Goal: Book appointment/travel/reservation

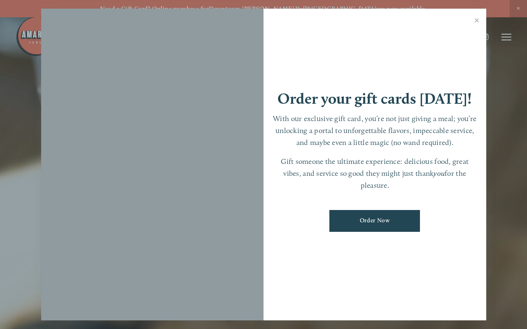
click at [507, 38] on div at bounding box center [263, 164] width 527 height 329
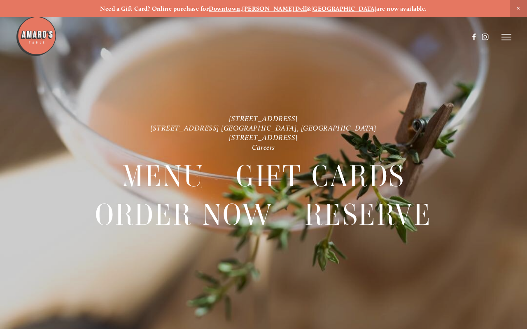
click at [507, 38] on icon at bounding box center [506, 36] width 10 height 7
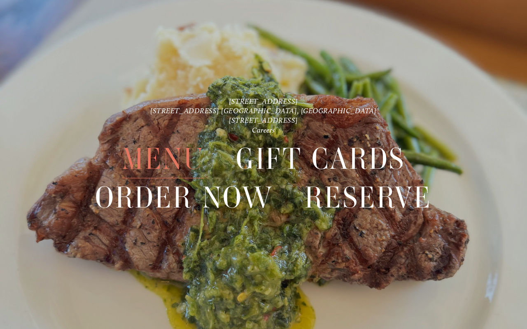
click at [174, 161] on span "Menu" at bounding box center [163, 159] width 82 height 38
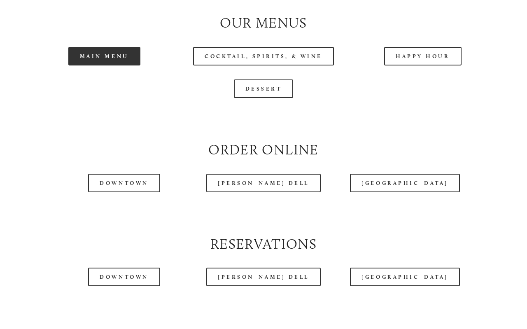
scroll to position [794, 0]
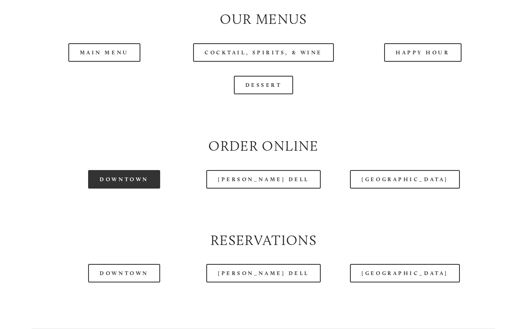
click at [124, 179] on link "Downtown" at bounding box center [124, 179] width 72 height 19
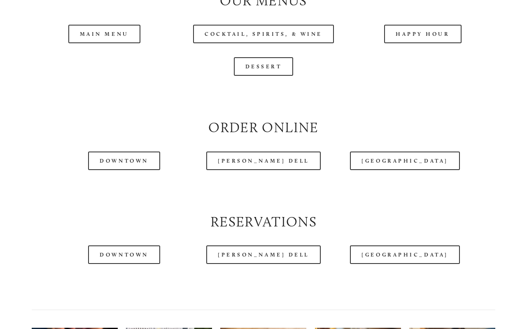
scroll to position [943, 0]
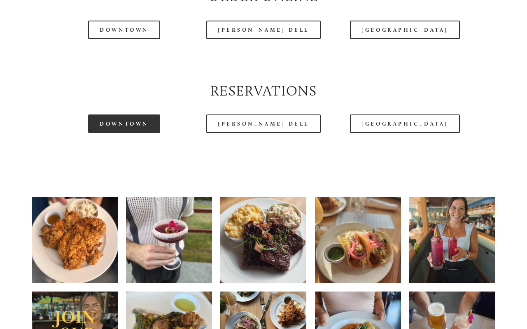
click at [142, 128] on link "Downtown" at bounding box center [124, 123] width 72 height 19
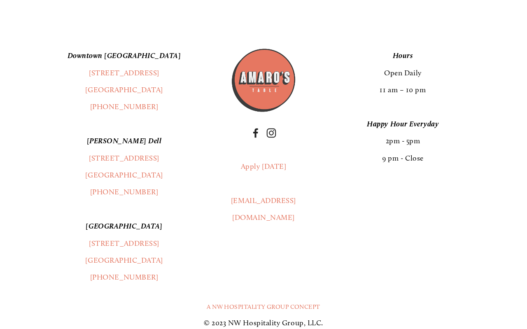
scroll to position [1344, 0]
click at [269, 137] on use "Instagram" at bounding box center [271, 133] width 20 height 20
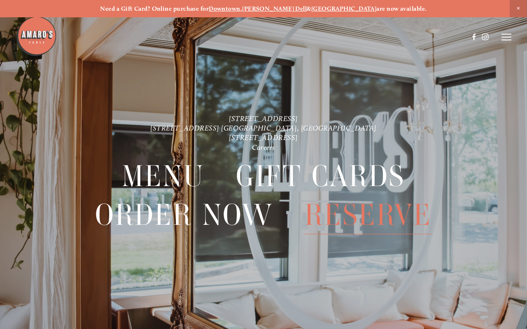
click at [354, 217] on span "Reserve" at bounding box center [367, 215] width 127 height 38
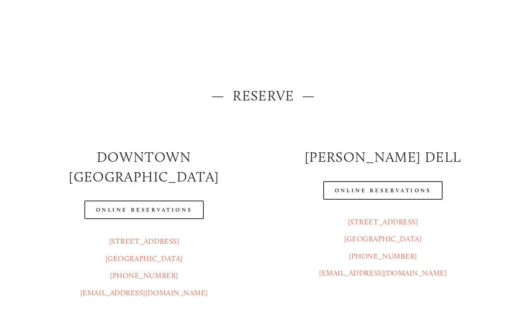
scroll to position [101, 0]
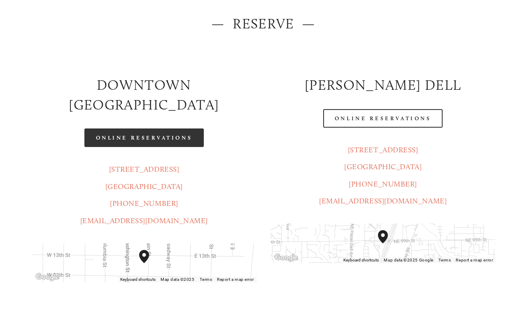
click at [185, 128] on link "Online Reservations" at bounding box center [143, 137] width 119 height 19
